Goal: Check status: Verify the current state of an ongoing process or item

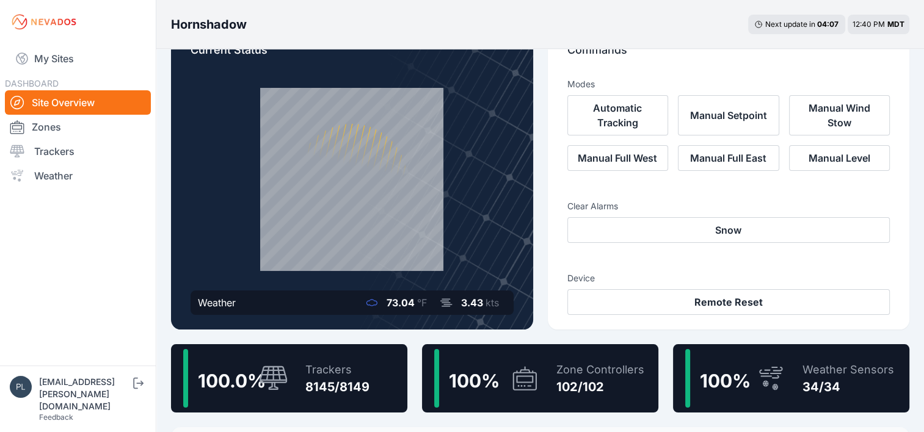
scroll to position [122, 0]
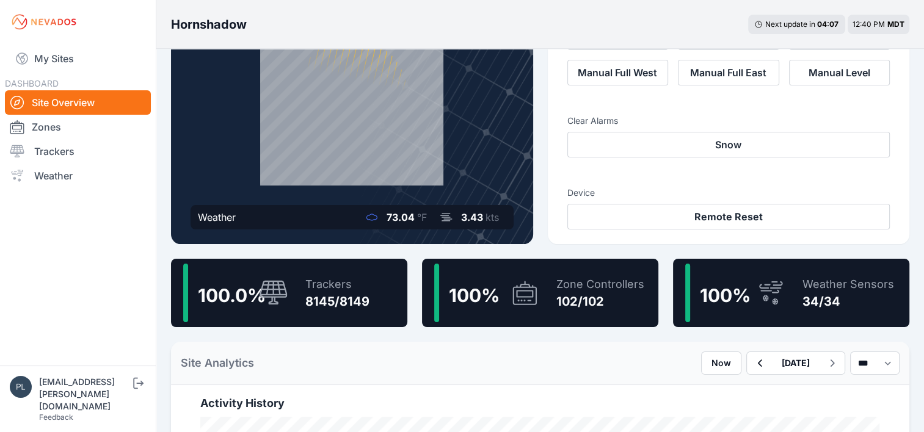
click at [324, 285] on div "Trackers" at bounding box center [337, 284] width 64 height 17
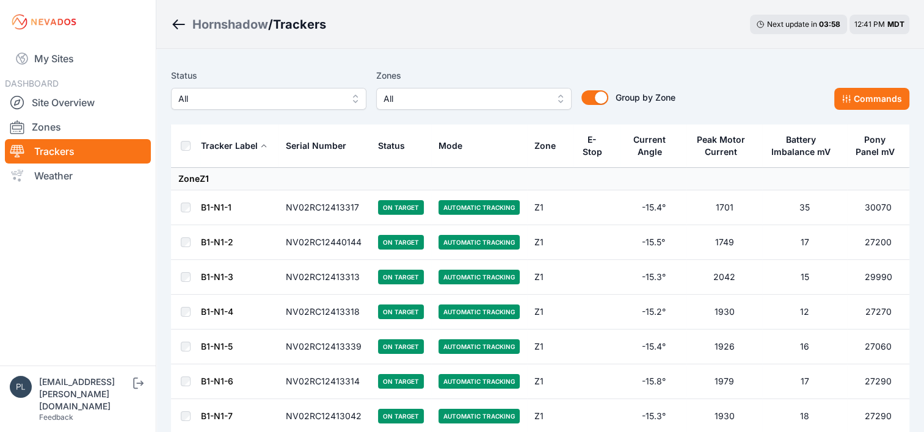
click at [252, 98] on span "All" at bounding box center [260, 99] width 164 height 15
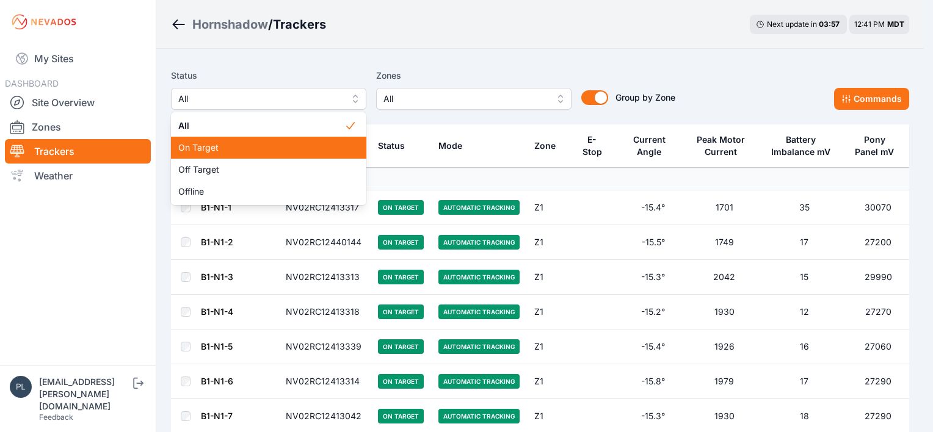
click at [277, 154] on span "On Target" at bounding box center [261, 148] width 166 height 12
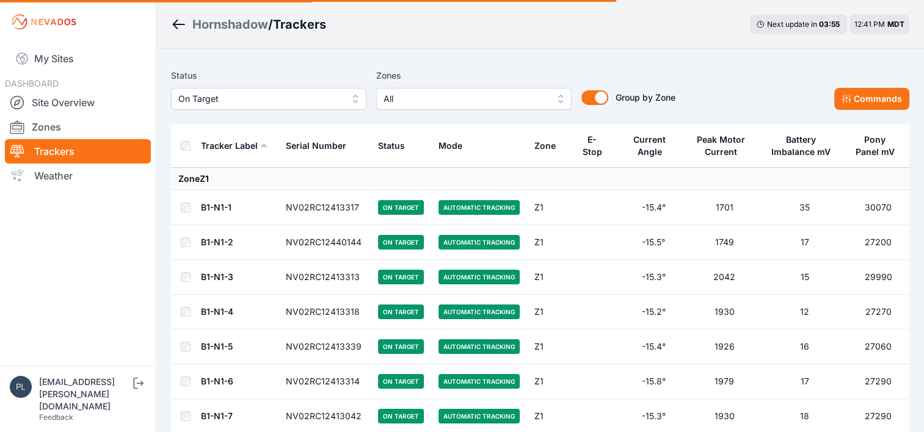
click at [304, 114] on div "Status On Target Zones All Group by Zone Group by Zone Commands" at bounding box center [540, 94] width 738 height 61
click at [313, 100] on span "On Target" at bounding box center [260, 99] width 164 height 15
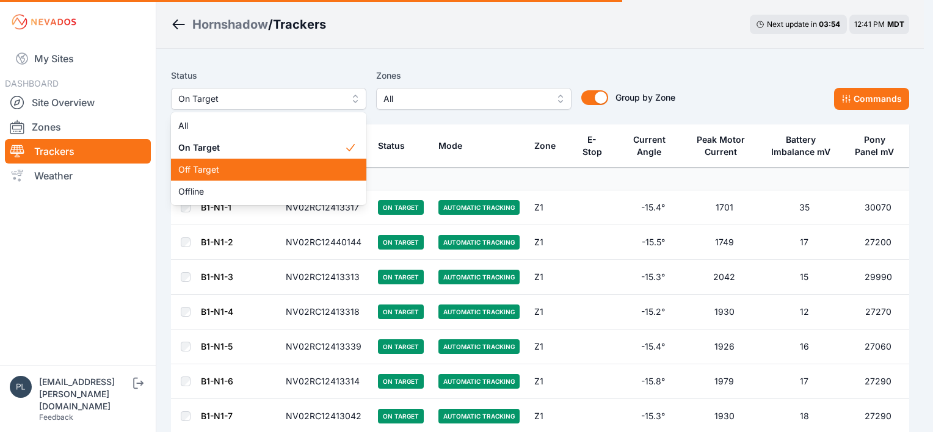
click at [280, 168] on span "Off Target" at bounding box center [261, 170] width 166 height 12
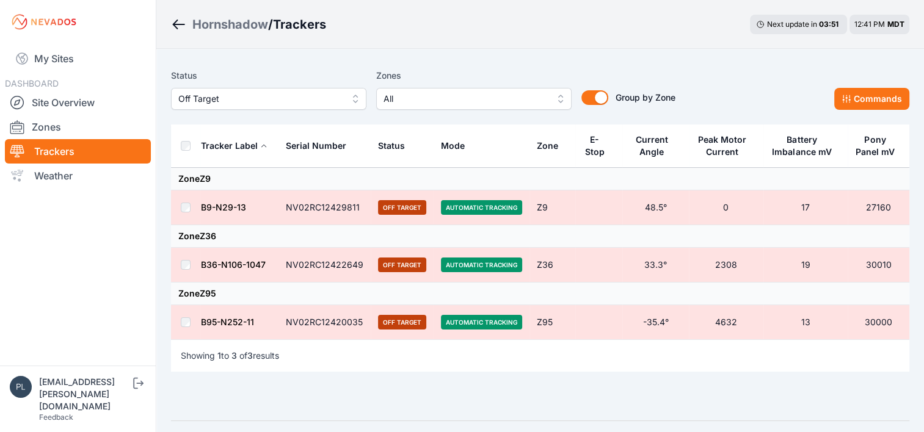
click at [338, 54] on div "Status Off Target Zones All Group by Zone Group by Zone Commands Tracker Label …" at bounding box center [540, 235] width 768 height 372
